Goal: Entertainment & Leisure: Consume media (video, audio)

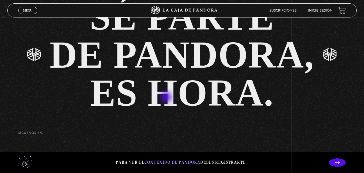
scroll to position [1156, 0]
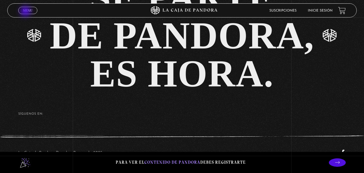
click at [26, 12] on span "Menu" at bounding box center [27, 10] width 9 height 3
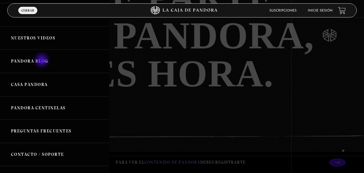
scroll to position [84, 0]
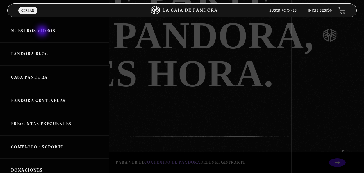
click at [43, 31] on link "Nuestros Videos" at bounding box center [54, 30] width 109 height 23
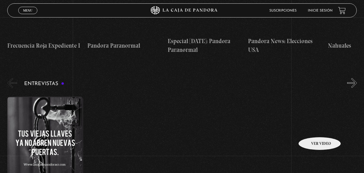
scroll to position [1828, 0]
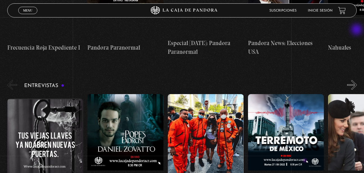
click at [357, 80] on button "»" at bounding box center [353, 85] width 10 height 10
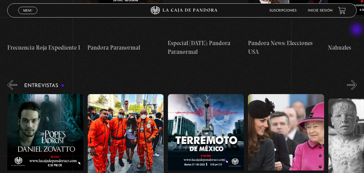
click at [357, 80] on button "»" at bounding box center [353, 85] width 10 height 10
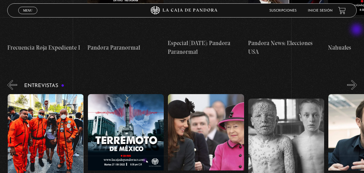
click at [357, 80] on button "»" at bounding box center [353, 85] width 10 height 10
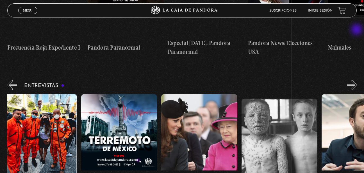
scroll to position [0, 201]
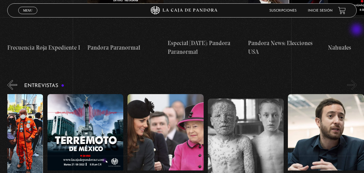
click at [357, 80] on button "»" at bounding box center [353, 85] width 10 height 10
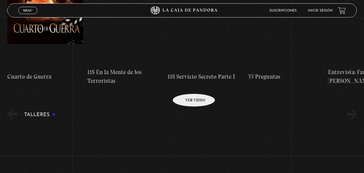
scroll to position [2671, 0]
